Goal: Task Accomplishment & Management: Use online tool/utility

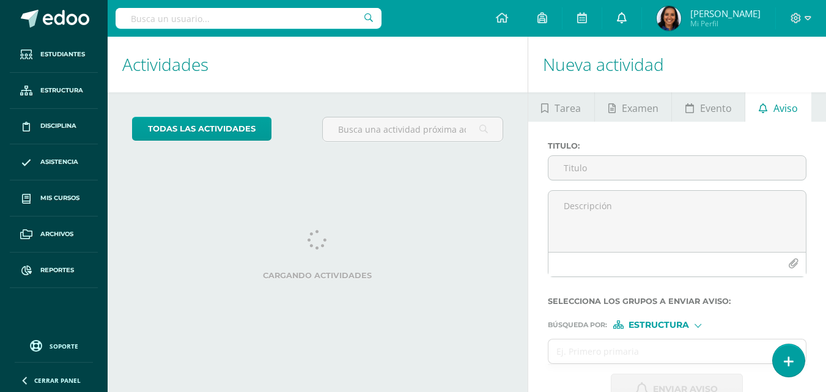
click at [627, 20] on icon at bounding box center [622, 17] width 10 height 11
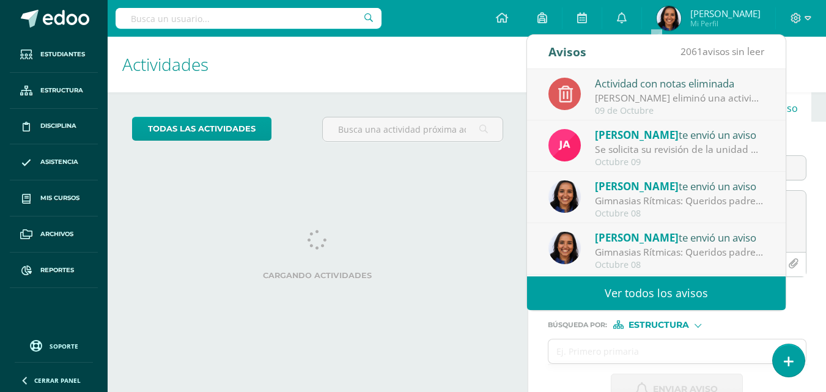
click at [720, 288] on link "Ver todos los avisos" at bounding box center [656, 293] width 259 height 34
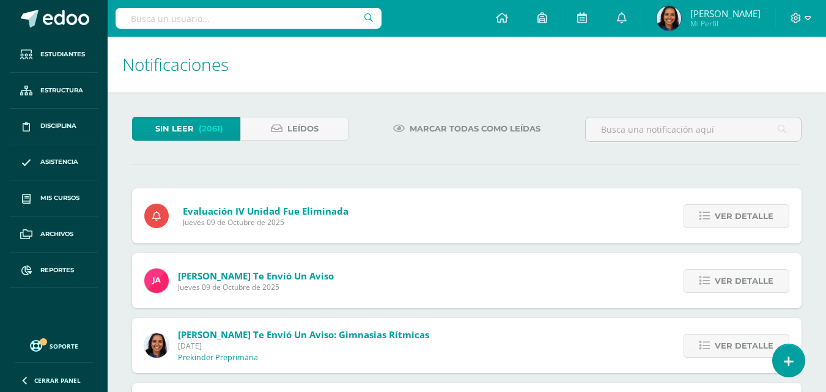
click at [210, 125] on span "(2061)" at bounding box center [211, 128] width 24 height 23
click at [302, 127] on span "Leídos" at bounding box center [302, 128] width 31 height 23
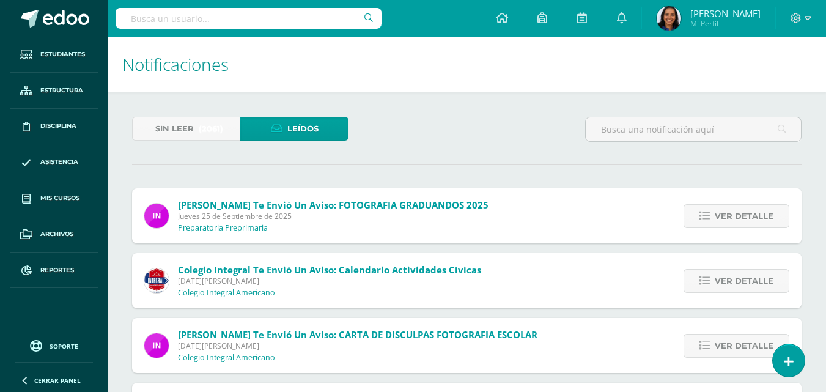
drag, startPoint x: 834, startPoint y: 103, endPoint x: 830, endPoint y: 76, distance: 26.6
click at [190, 122] on span "Sin leer" at bounding box center [174, 128] width 39 height 23
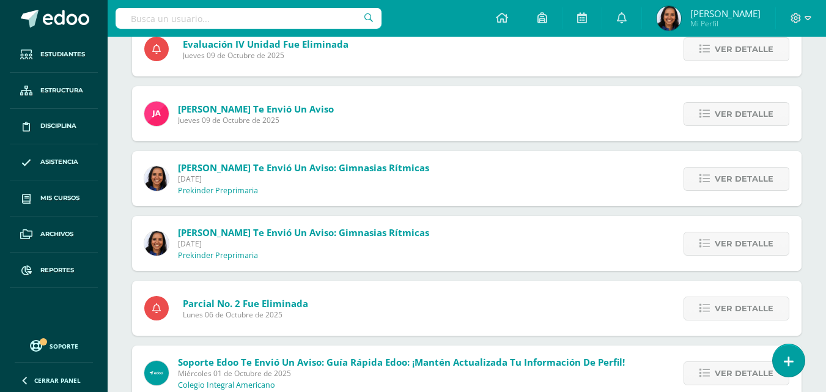
scroll to position [165, 0]
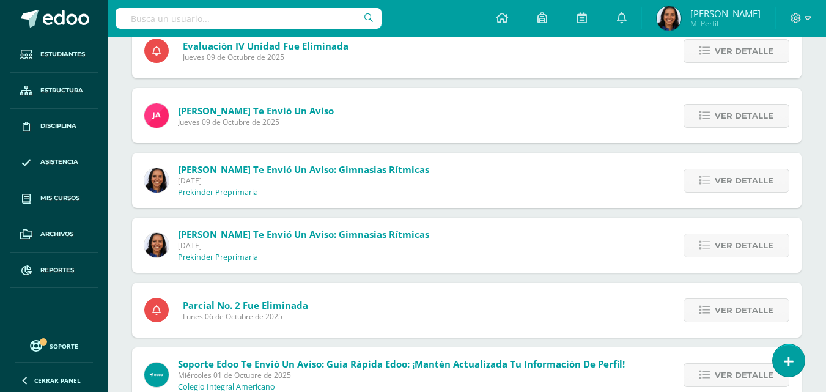
drag, startPoint x: 834, startPoint y: 92, endPoint x: 834, endPoint y: 160, distance: 68.5
click at [825, 160] on html "Estudiantes Estructura Disciplina Asistencia Mis cursos Archivos Reportes Sopor…" at bounding box center [413, 281] width 826 height 892
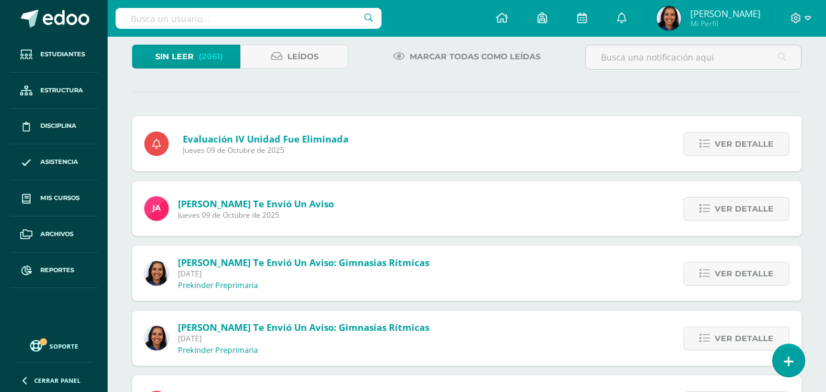
scroll to position [71, 0]
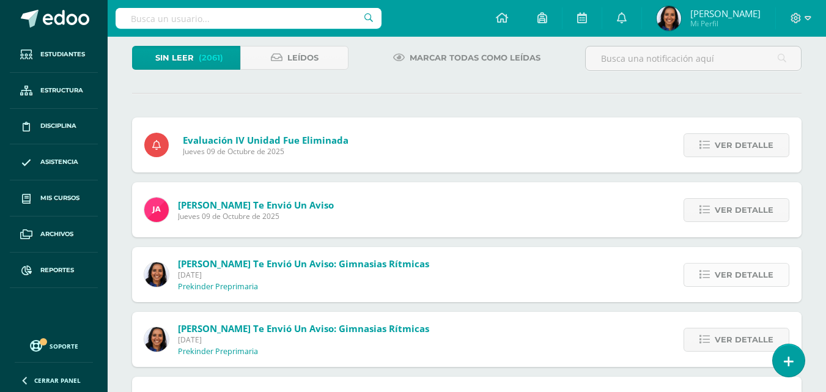
click at [760, 273] on span "Ver detalle" at bounding box center [744, 274] width 59 height 23
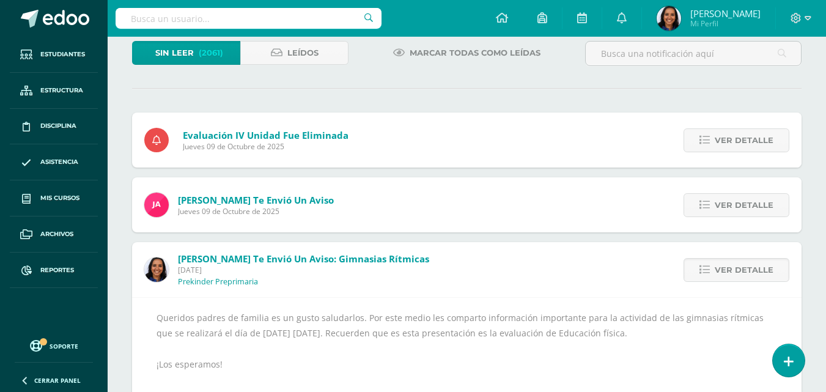
scroll to position [57, 0]
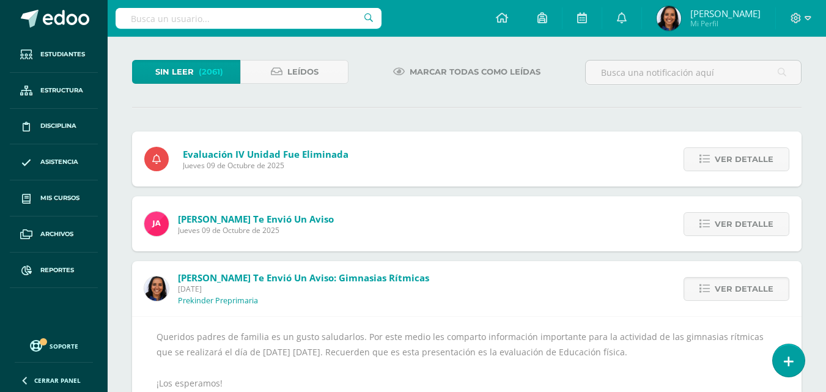
click at [213, 75] on span "(2061)" at bounding box center [211, 72] width 24 height 23
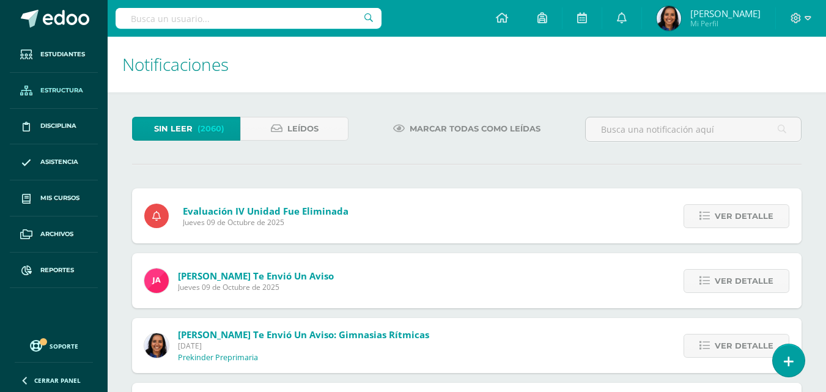
click at [64, 100] on link "Estructura" at bounding box center [54, 91] width 88 height 36
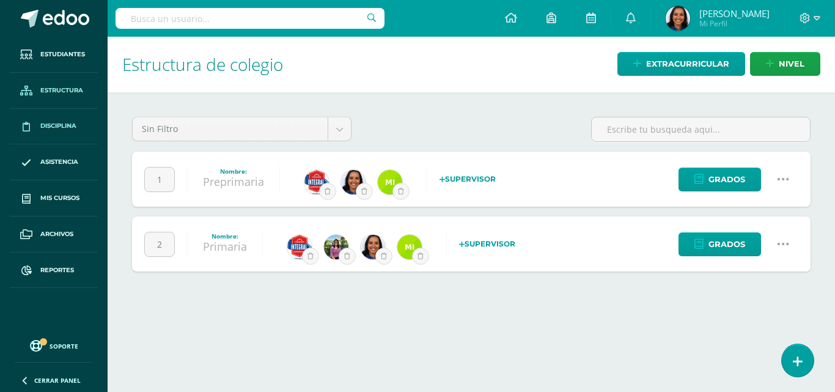
click at [39, 138] on link "Disciplina" at bounding box center [54, 127] width 88 height 36
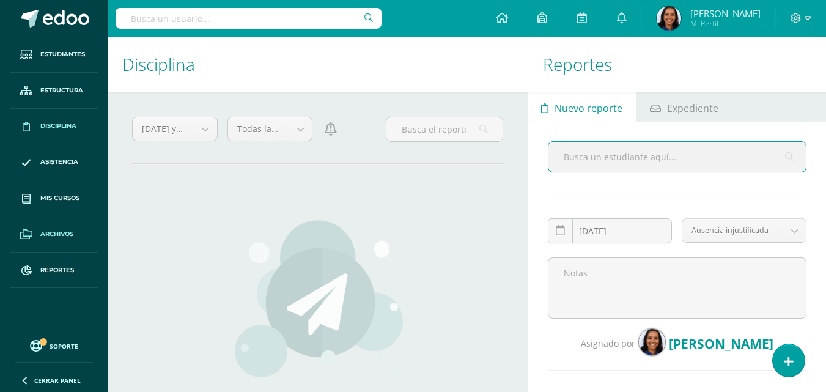
click at [79, 218] on link "Archivos" at bounding box center [54, 234] width 88 height 36
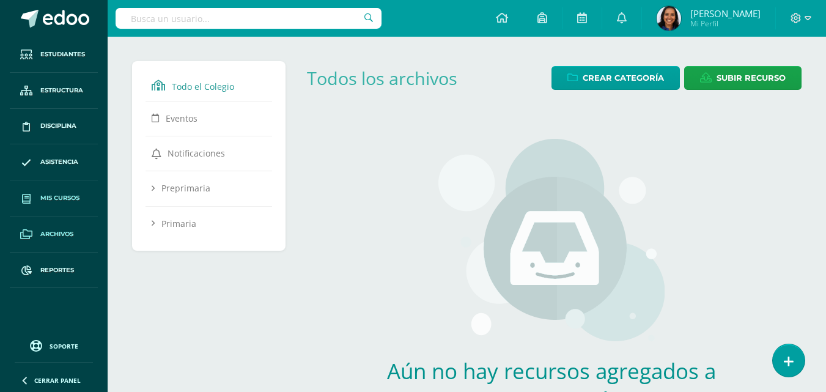
click at [79, 203] on span "Mis cursos" at bounding box center [59, 198] width 39 height 10
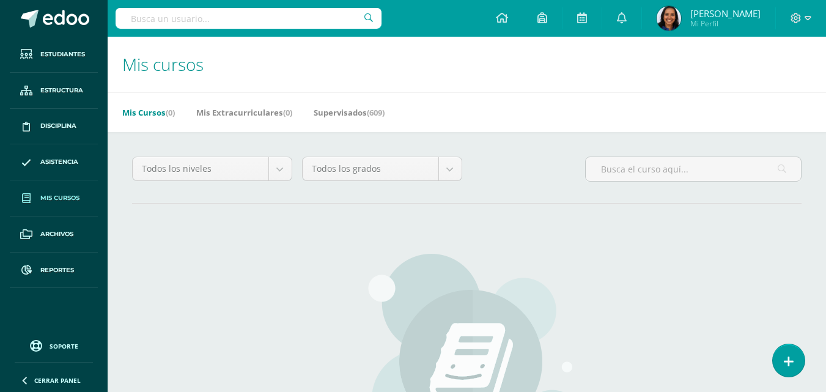
click at [718, 20] on span "[PERSON_NAME] Mi Perfil" at bounding box center [708, 18] width 109 height 24
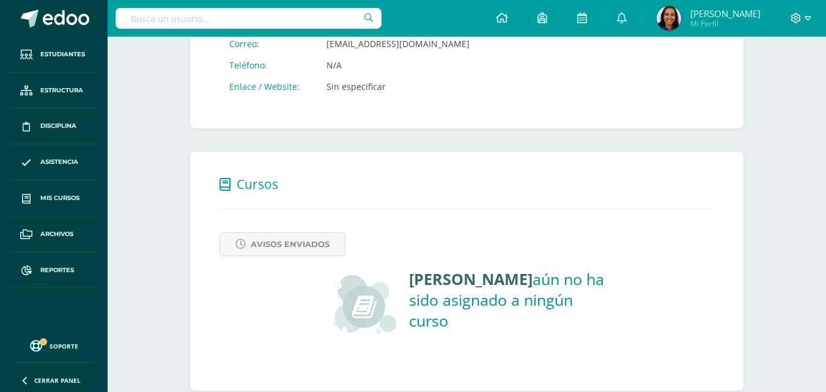
scroll to position [346, 0]
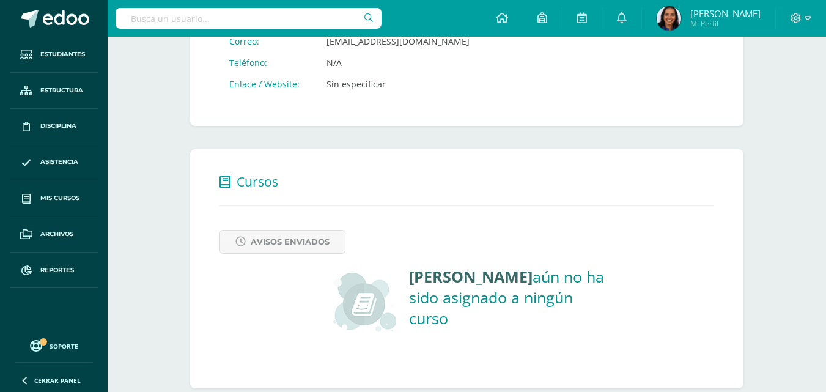
drag, startPoint x: 834, startPoint y: 34, endPoint x: 834, endPoint y: 216, distance: 181.6
click at [825, 216] on html "Estudiantes Estructura Disciplina Asistencia Mis cursos Archivos Reportes Sopor…" at bounding box center [413, 33] width 826 height 759
click at [304, 245] on span "Avisos Enviados" at bounding box center [290, 241] width 79 height 23
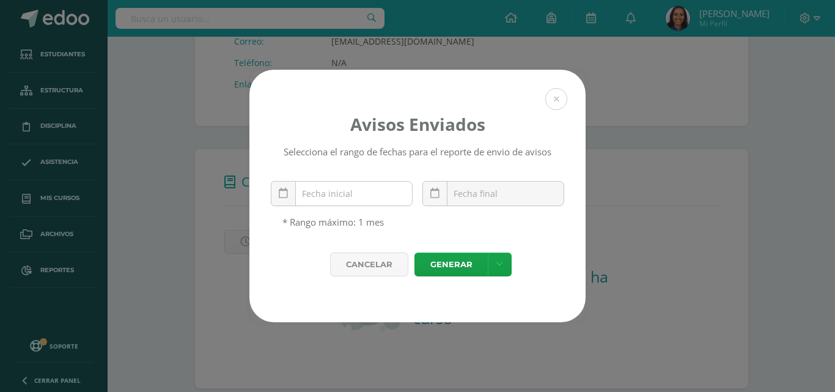
click at [355, 203] on div "October, 2025 Mo Tu We Th Fr Sa Su 29 30 1 2 3 4 5 6 7 8 9 10 11 12 13 14 15 16…" at bounding box center [342, 198] width 142 height 35
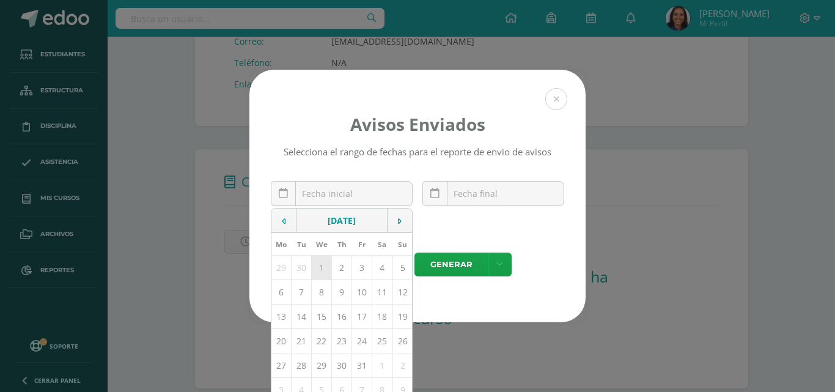
click at [322, 274] on td "1" at bounding box center [322, 268] width 20 height 24
type input "2025-10-01"
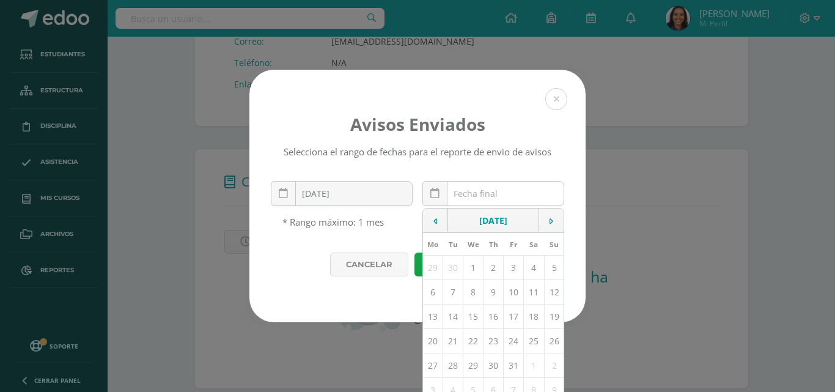
click at [510, 192] on input "text" at bounding box center [493, 194] width 141 height 24
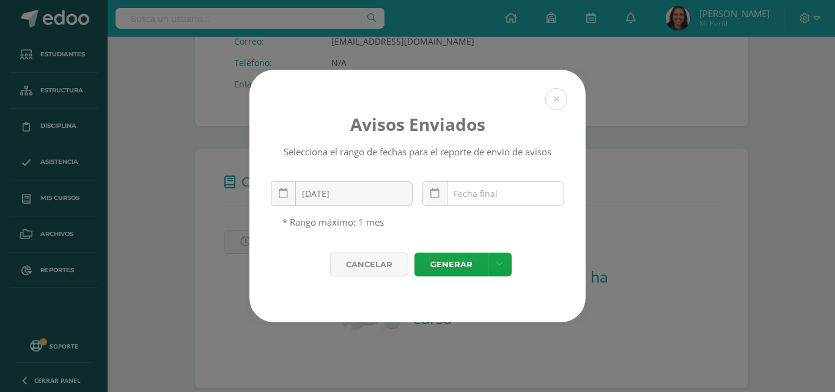
click at [510, 193] on input "text" at bounding box center [493, 194] width 141 height 24
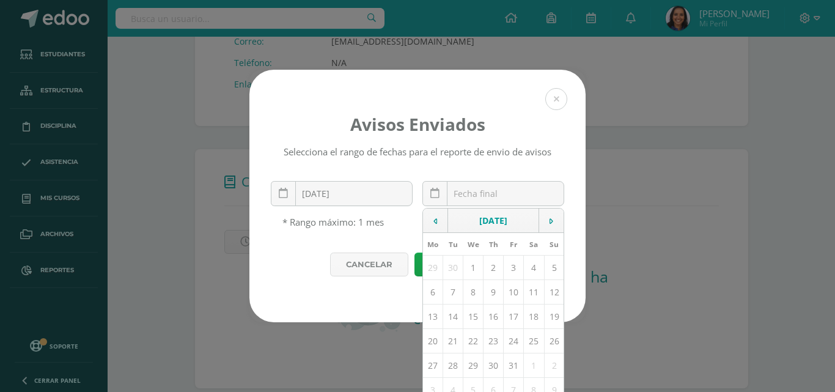
click at [521, 299] on td "10" at bounding box center [514, 292] width 20 height 24
type input "[DATE]"
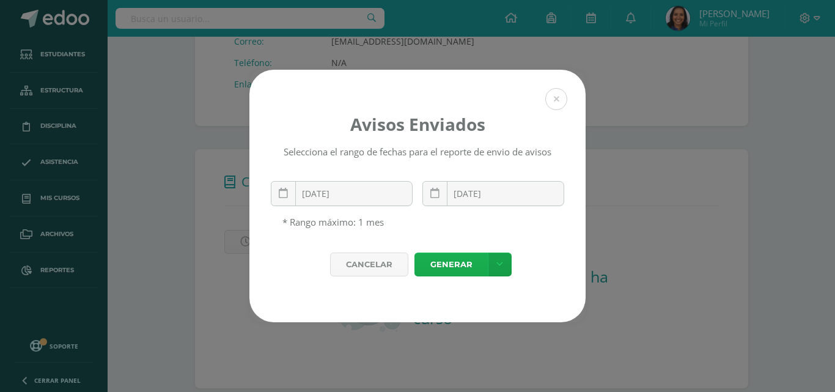
click at [453, 268] on link "Generar" at bounding box center [450, 264] width 73 height 24
